Goal: Information Seeking & Learning: Learn about a topic

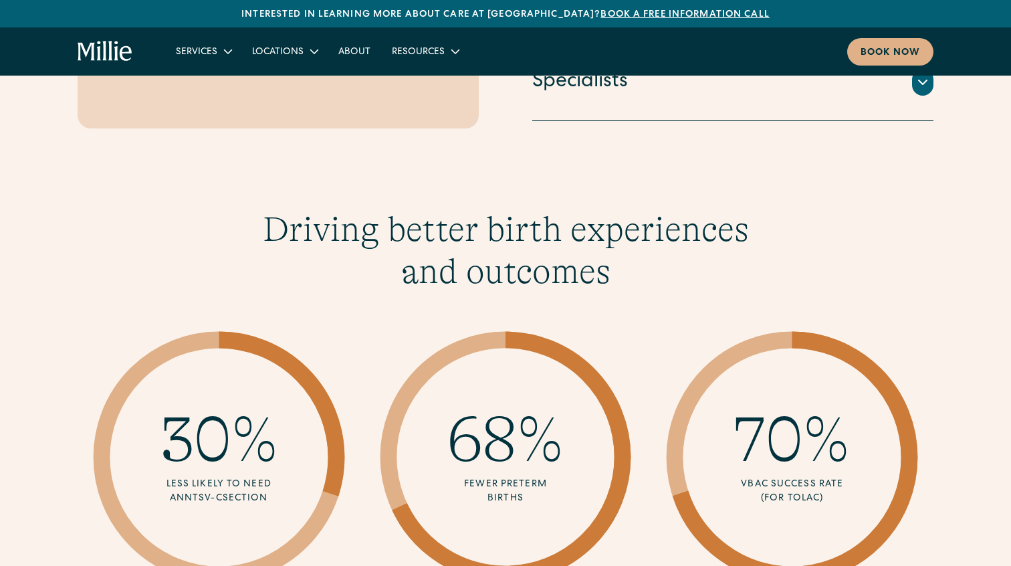
scroll to position [1672, 0]
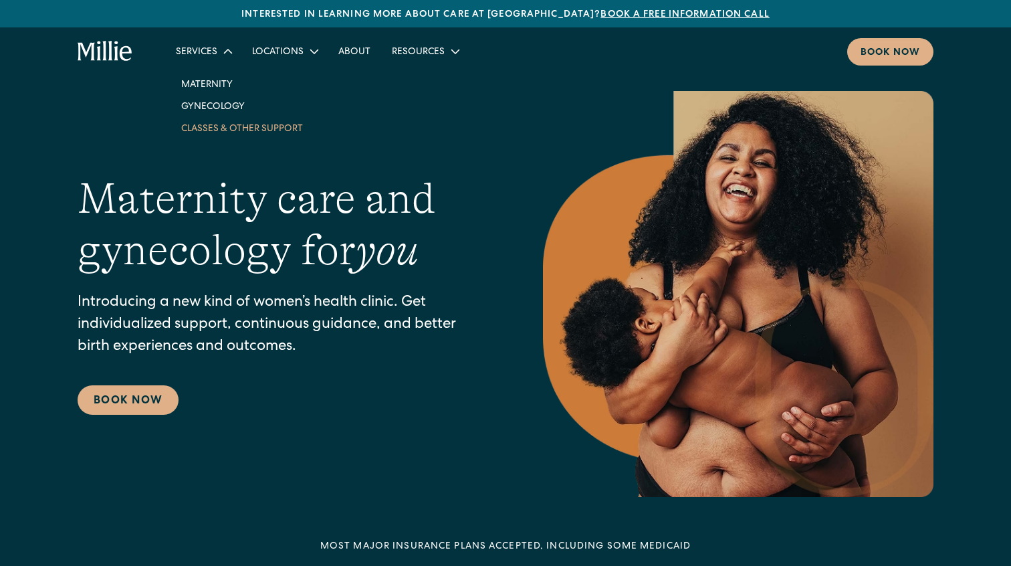
click at [216, 122] on link "Classes & Other Support" at bounding box center [242, 128] width 143 height 22
